Goal: Check status: Check status

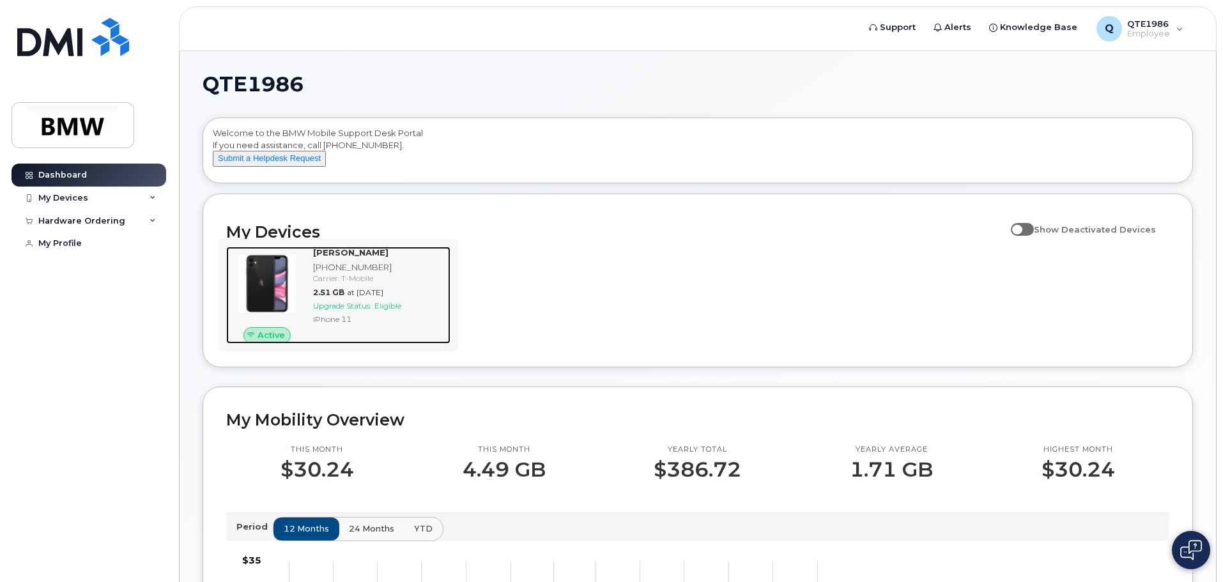
click at [323, 257] on strong "[PERSON_NAME]" at bounding box center [350, 252] width 75 height 10
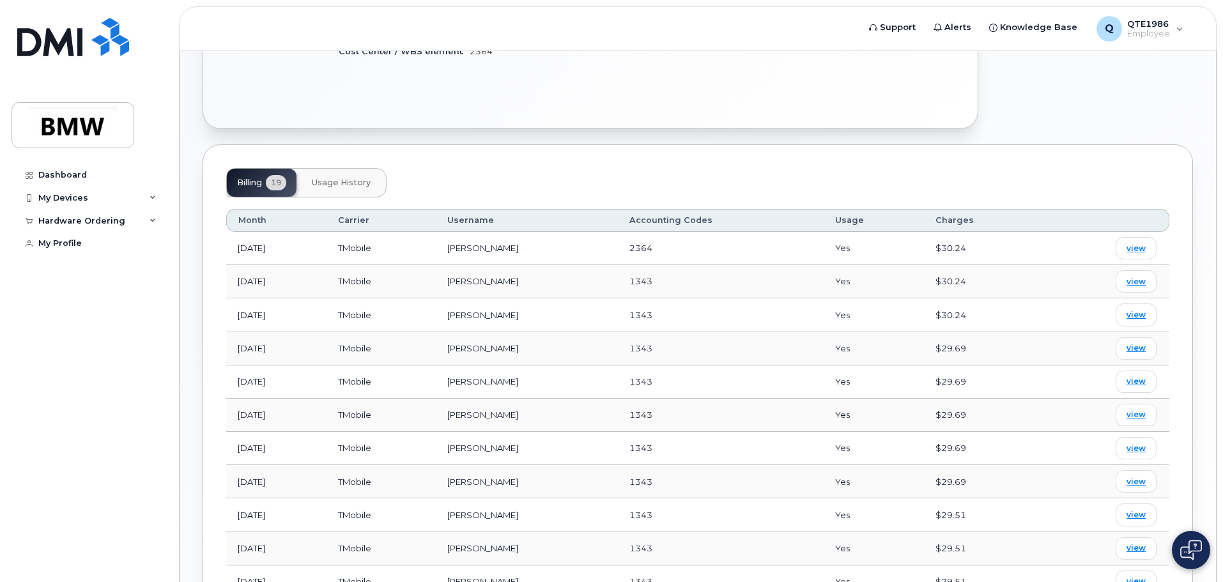
scroll to position [363, 0]
click at [330, 190] on button "Usage History" at bounding box center [341, 183] width 79 height 28
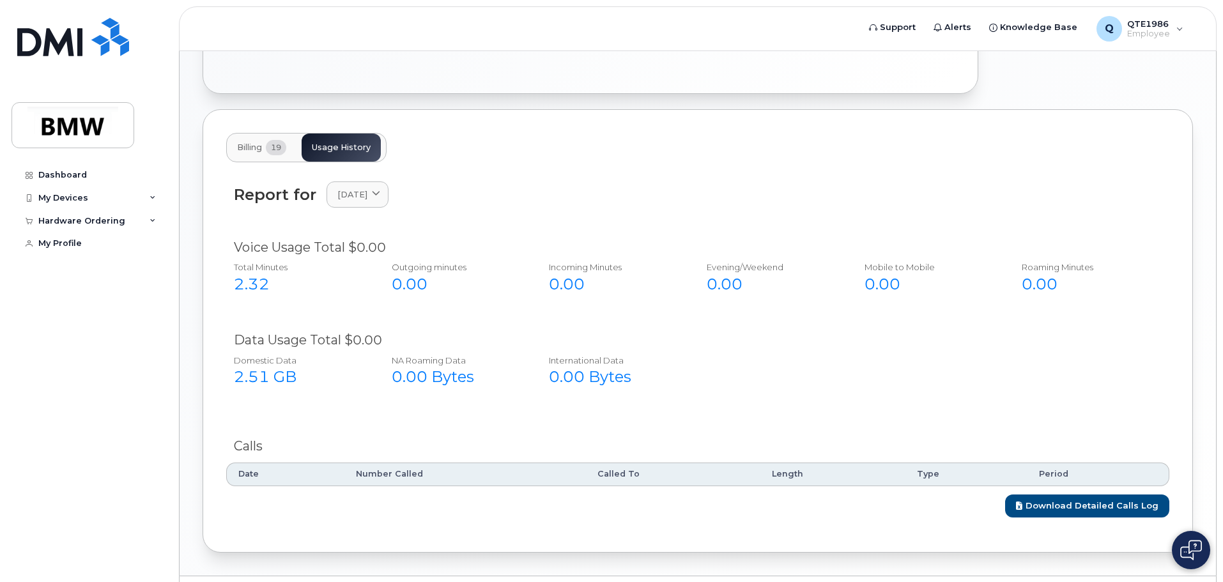
scroll to position [434, 0]
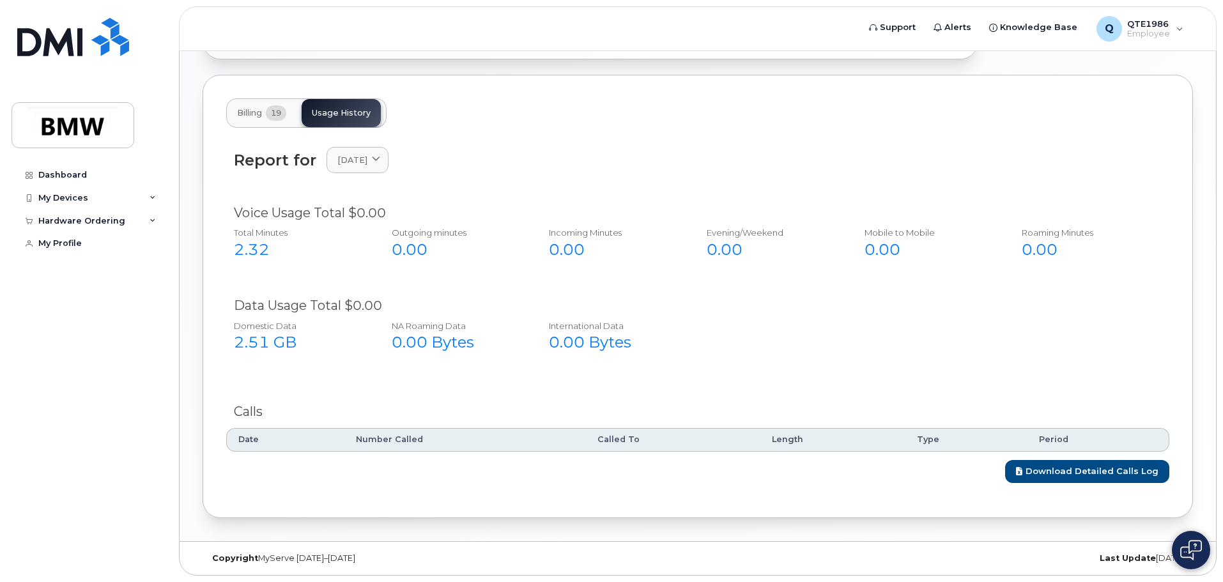
click at [363, 174] on div "Report for August 2025 2025 August July June May April March February January 2…" at bounding box center [697, 167] width 943 height 57
click at [363, 164] on span "August 2025" at bounding box center [352, 160] width 30 height 12
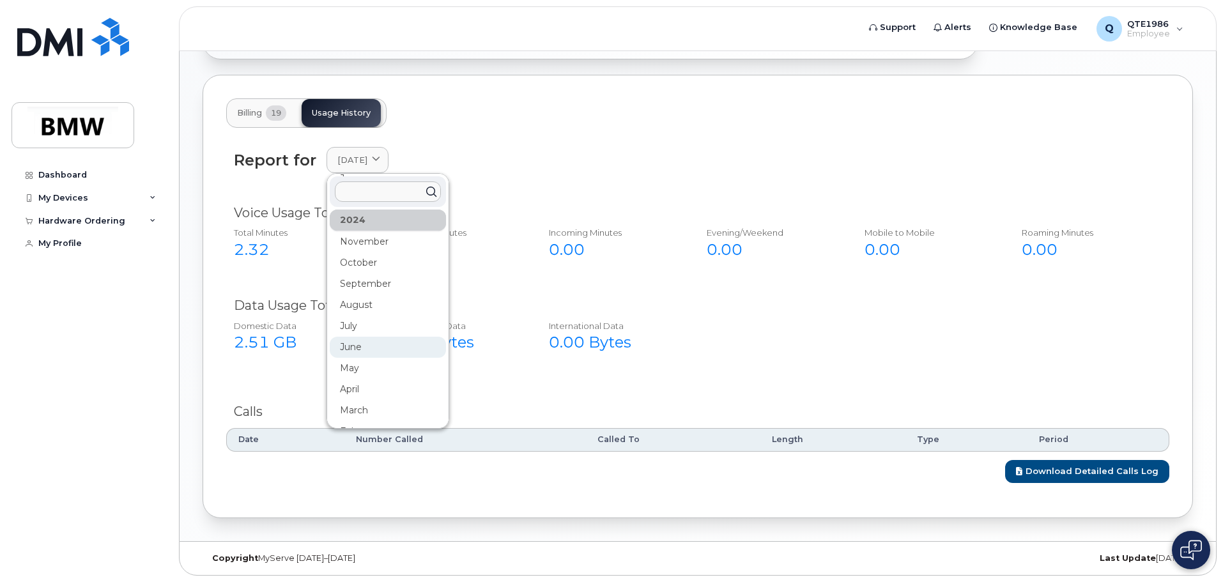
scroll to position [234, 0]
click at [368, 408] on div "February" at bounding box center [388, 413] width 116 height 21
